Goal: Complete application form: Complete application form

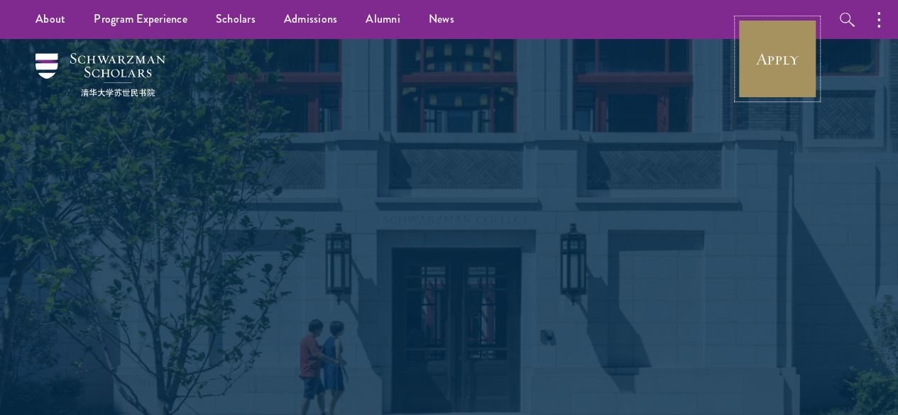
click at [771, 82] on link "Apply" at bounding box center [778, 59] width 80 height 80
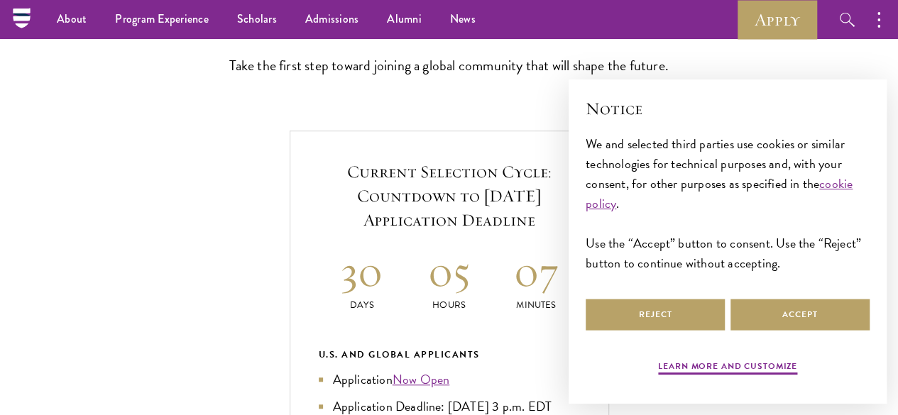
scroll to position [390, 0]
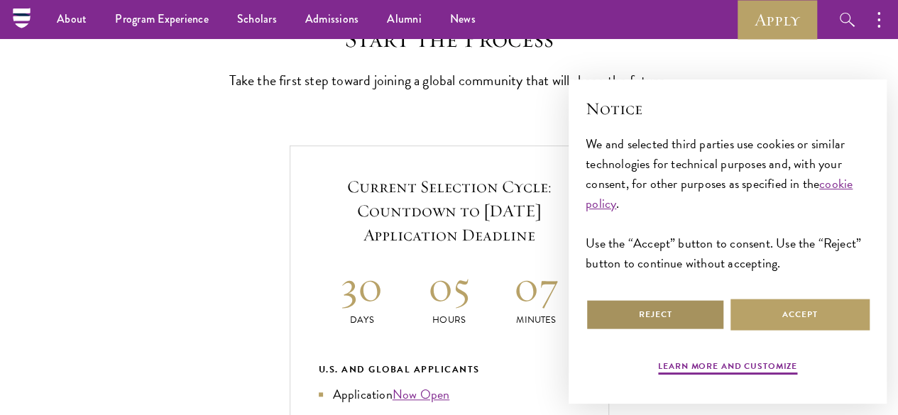
click at [690, 316] on button "Reject" at bounding box center [655, 315] width 139 height 32
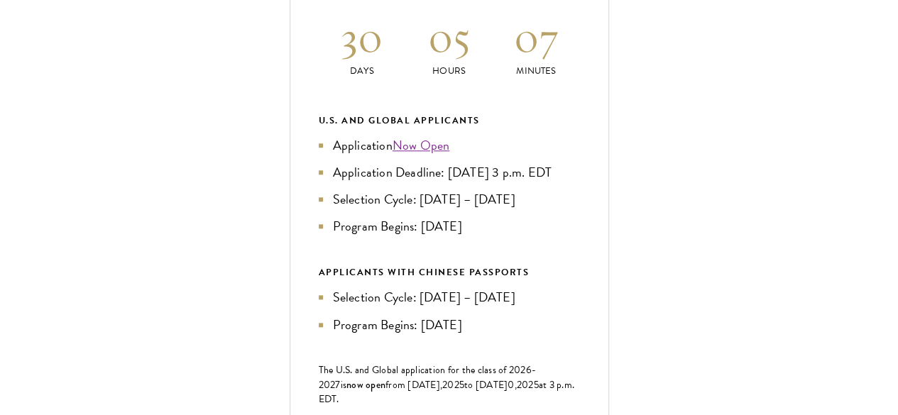
scroll to position [643, 0]
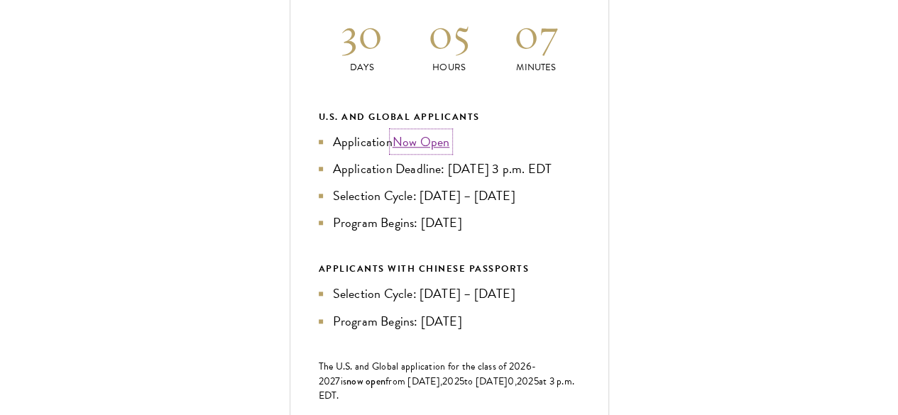
click at [450, 151] on link "Now Open" at bounding box center [422, 141] width 58 height 19
